Goal: Task Accomplishment & Management: Manage account settings

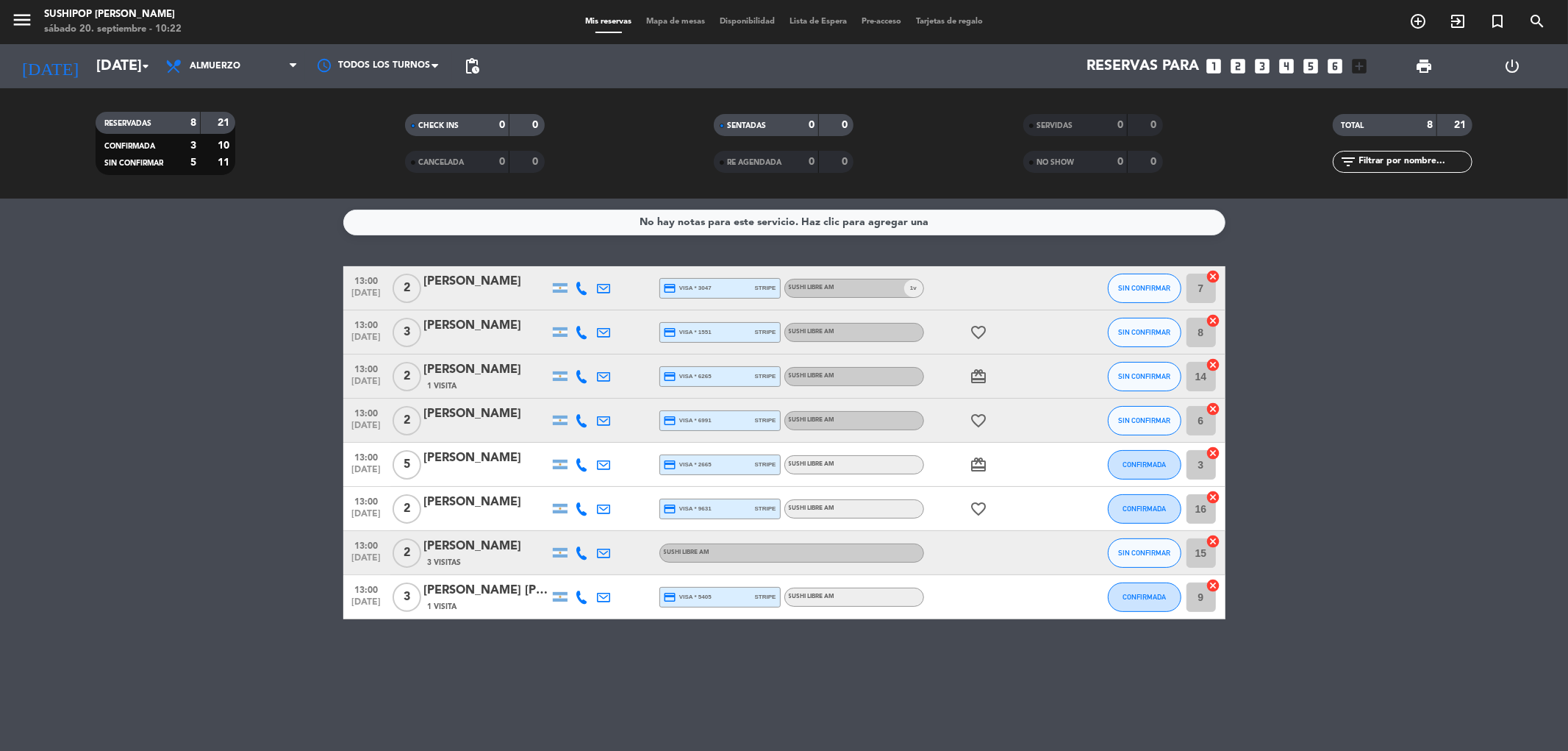
click at [481, 70] on span "pending_actions" at bounding box center [471, 66] width 29 height 29
click at [475, 60] on span "pending_actions" at bounding box center [472, 66] width 18 height 18
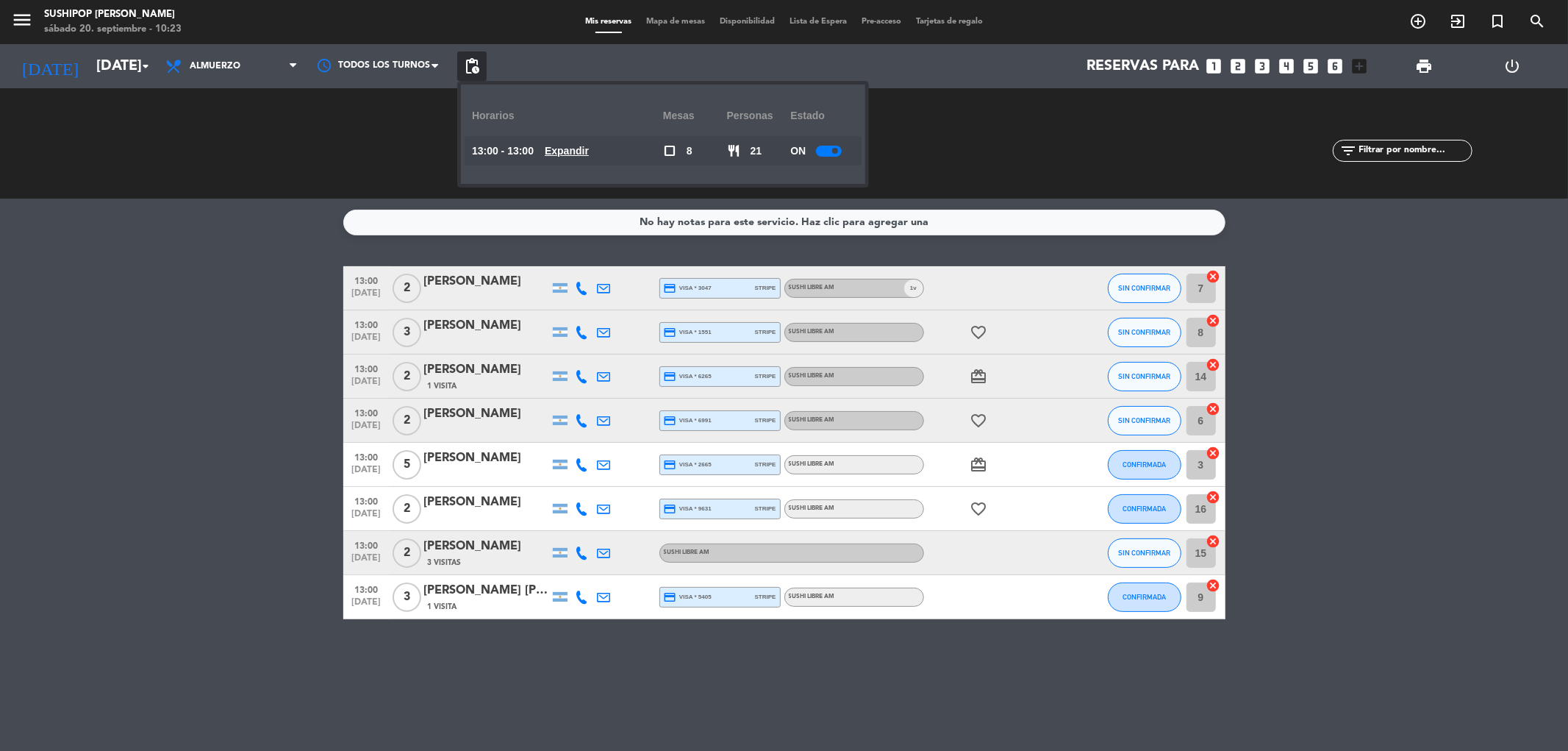
click at [840, 146] on div at bounding box center [829, 151] width 26 height 11
click at [165, 277] on bookings-row "13:00 [DATE] 2 [PERSON_NAME] credit_card visa * 3047 stripe SUSHI LIBRE AM 1 v …" at bounding box center [784, 442] width 1568 height 353
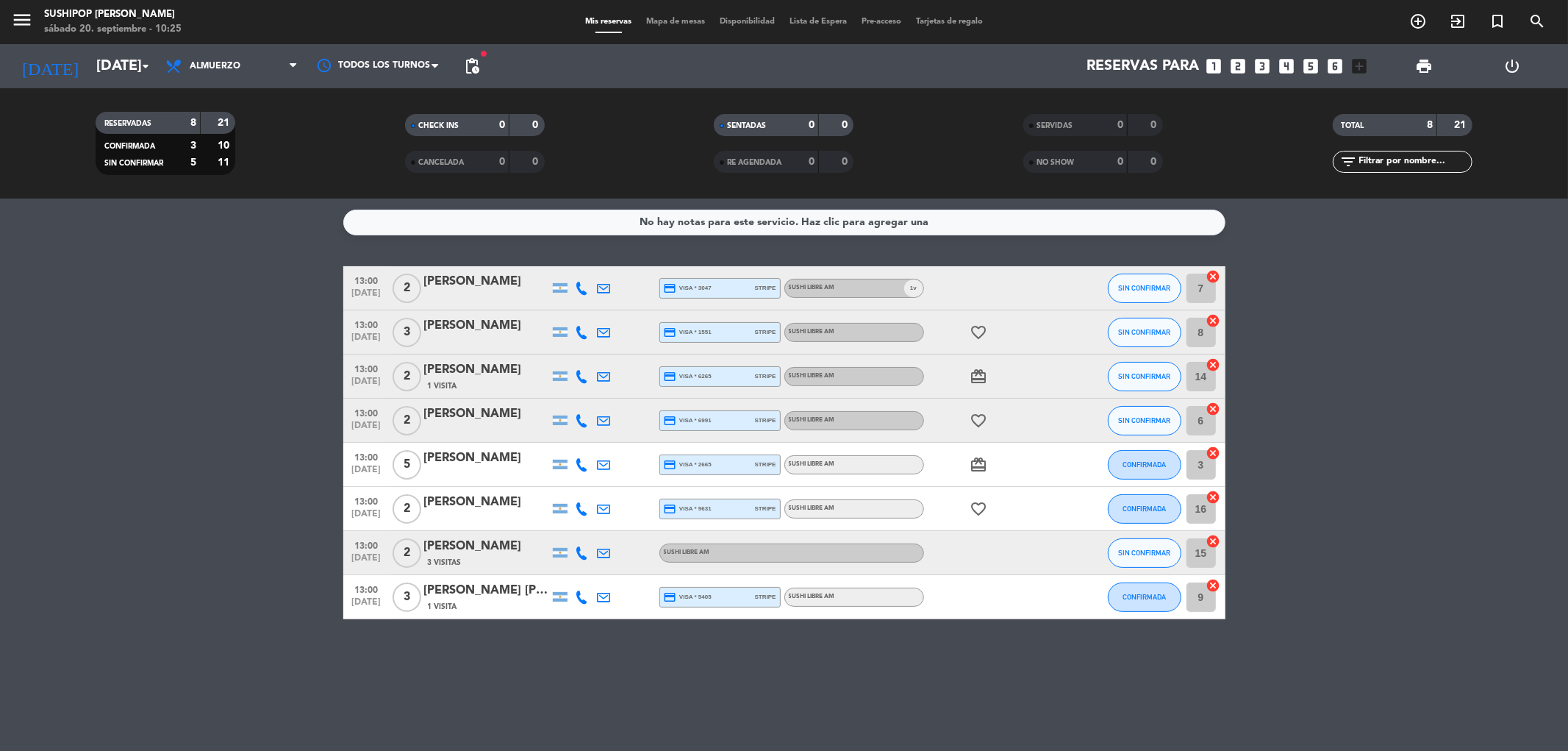
click at [985, 331] on icon "favorite_border" at bounding box center [979, 332] width 18 height 18
click at [975, 380] on icon "card_giftcard" at bounding box center [979, 376] width 18 height 18
click at [975, 414] on icon "favorite_border" at bounding box center [979, 421] width 18 height 18
click at [979, 467] on icon "card_giftcard" at bounding box center [979, 465] width 18 height 18
click at [981, 522] on div "favorite_border" at bounding box center [990, 508] width 132 height 44
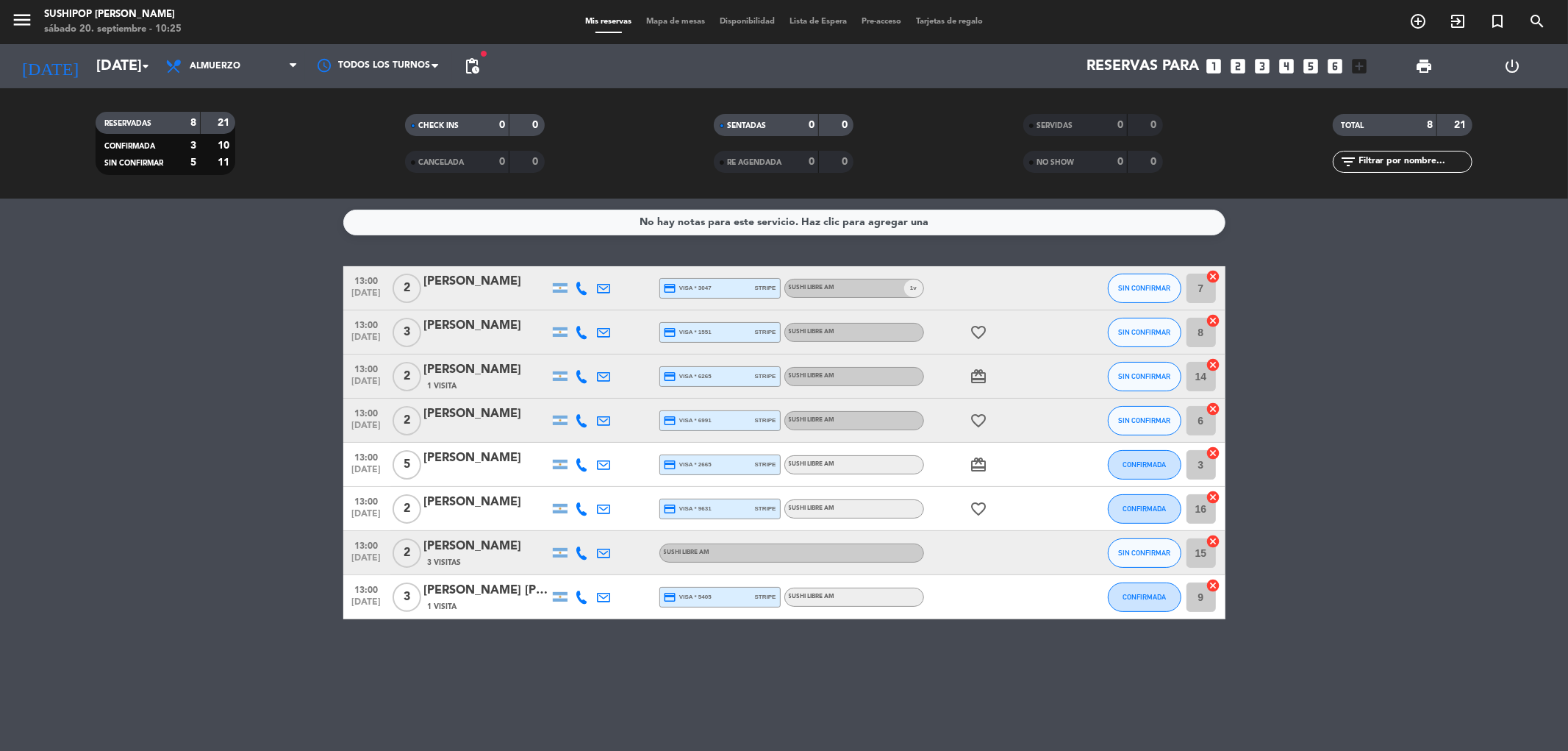
click at [980, 509] on icon "favorite_border" at bounding box center [979, 508] width 18 height 18
click at [974, 649] on div "No hay notas para este servicio. Haz clic para agregar una 13:00 [DATE] 2 [PERS…" at bounding box center [784, 474] width 1568 height 552
